Goal: Task Accomplishment & Management: Manage account settings

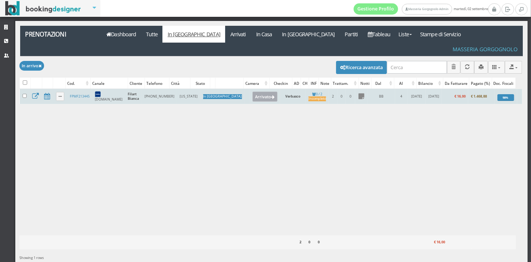
click at [253, 92] on button "Arrivato" at bounding box center [265, 97] width 25 height 10
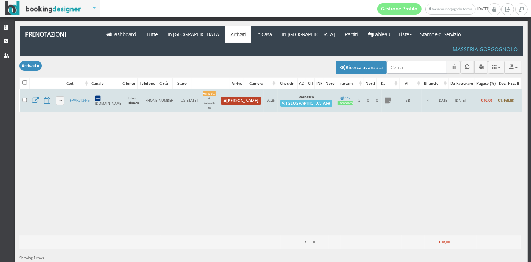
click at [221, 97] on link "Annulla Arrivo" at bounding box center [241, 101] width 40 height 8
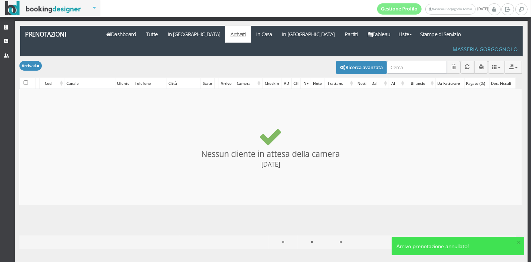
checkbox input "false"
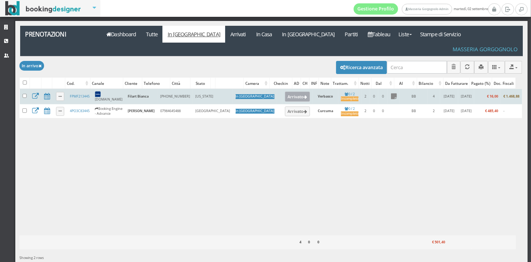
click at [285, 92] on button "Arrivato" at bounding box center [297, 97] width 25 height 10
